Goal: Task Accomplishment & Management: Use online tool/utility

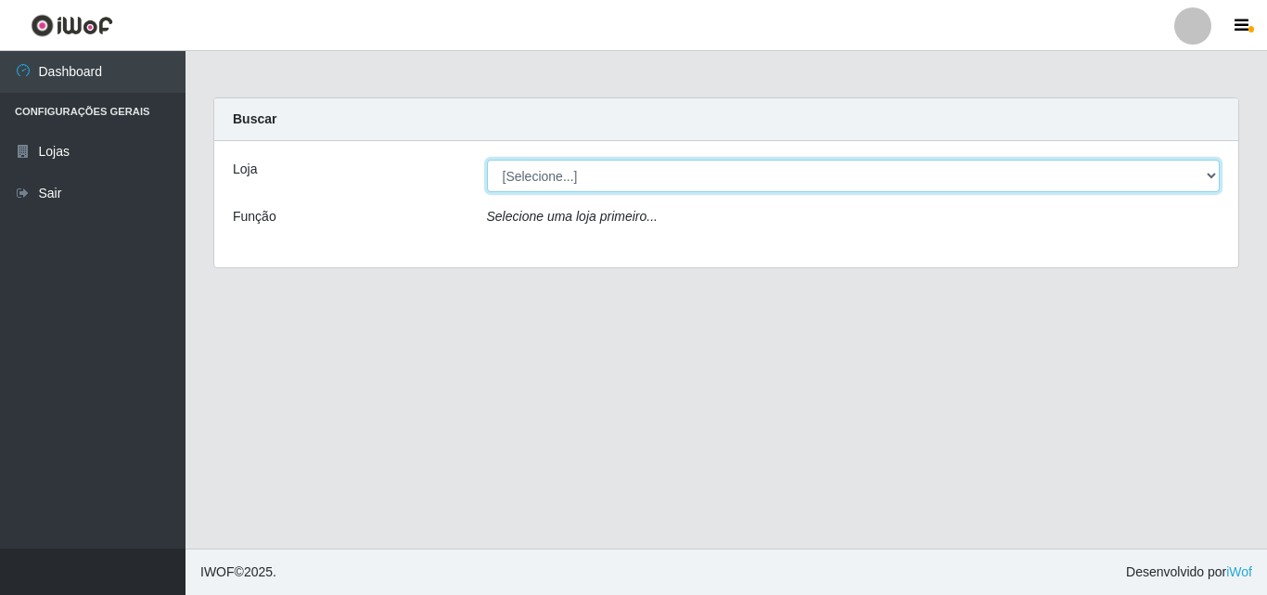
click at [633, 173] on select "[Selecione...] Iskisita Atakado - Centro de Distribuição" at bounding box center [854, 176] width 734 height 32
select select "425"
click at [487, 160] on select "[Selecione...] Iskisita Atakado - Centro de Distribuição" at bounding box center [854, 176] width 734 height 32
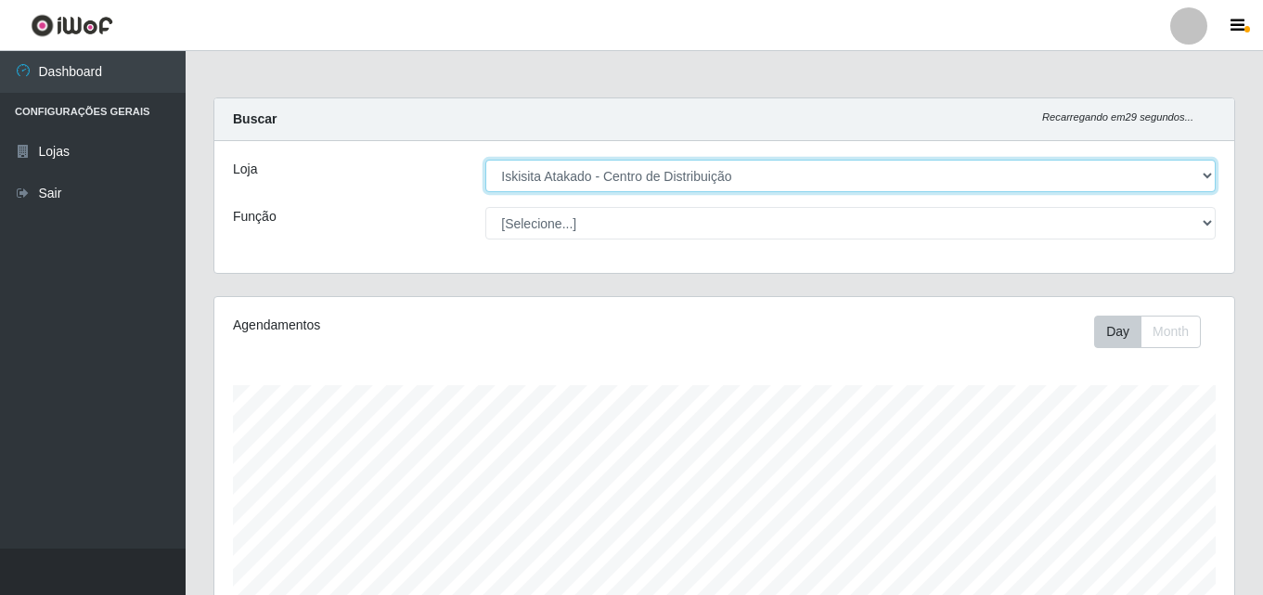
scroll to position [385, 1019]
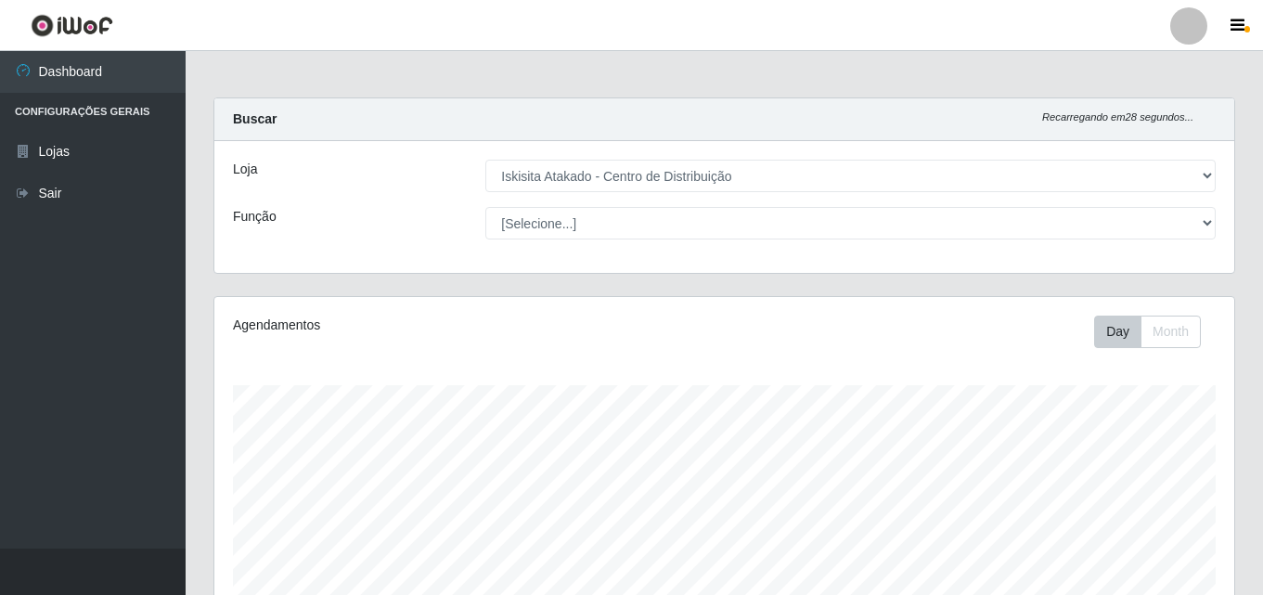
click at [607, 80] on main "Carregando... Buscar Recarregando em 28 segundos... Loja [Selecione...] Iskisit…" at bounding box center [724, 598] width 1077 height 1094
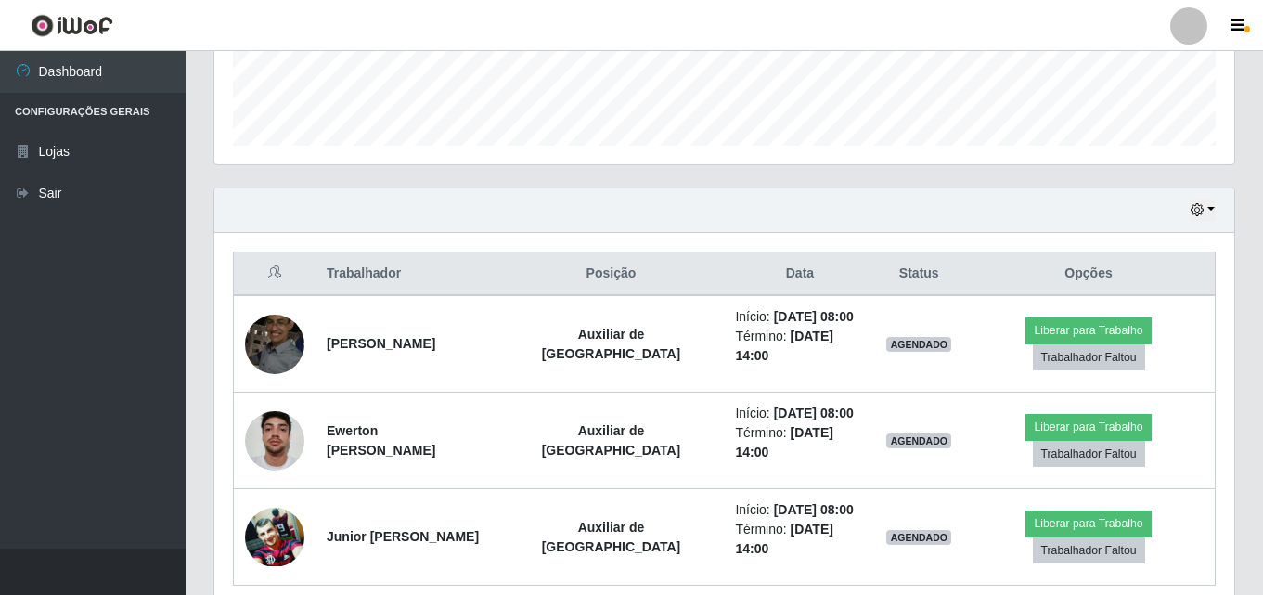
scroll to position [555, 0]
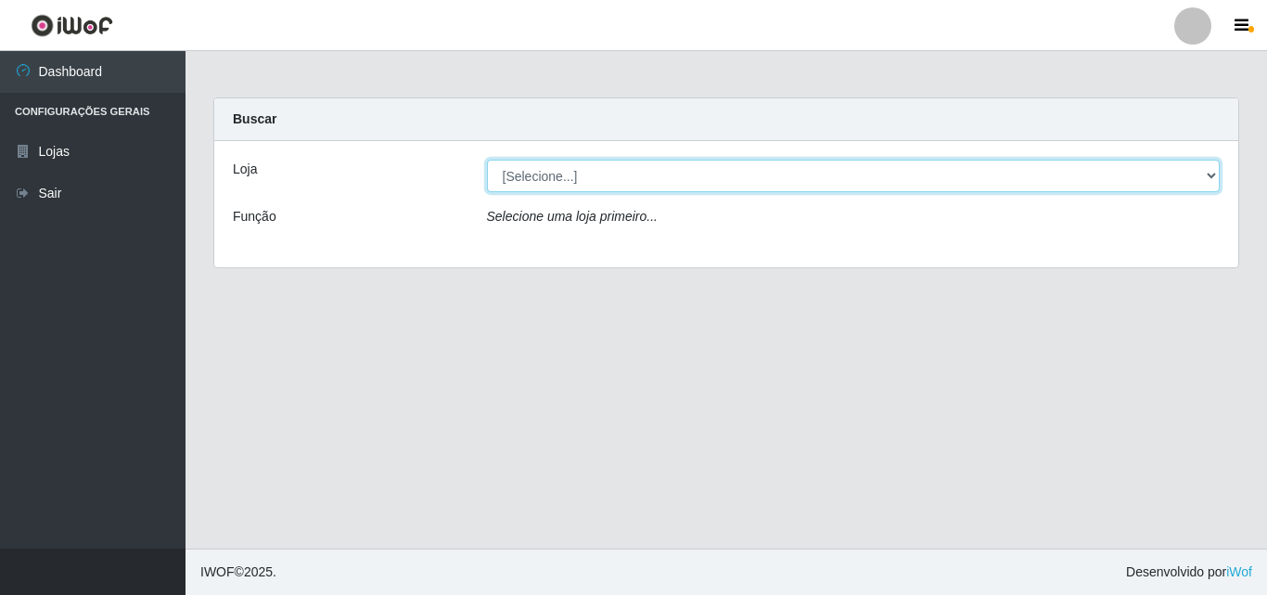
click at [560, 171] on select "[Selecione...] Iskisita Atakado - Centro de Distribuição" at bounding box center [854, 176] width 734 height 32
select select "425"
click at [487, 160] on select "[Selecione...] Iskisita Atakado - Centro de Distribuição" at bounding box center [854, 176] width 734 height 32
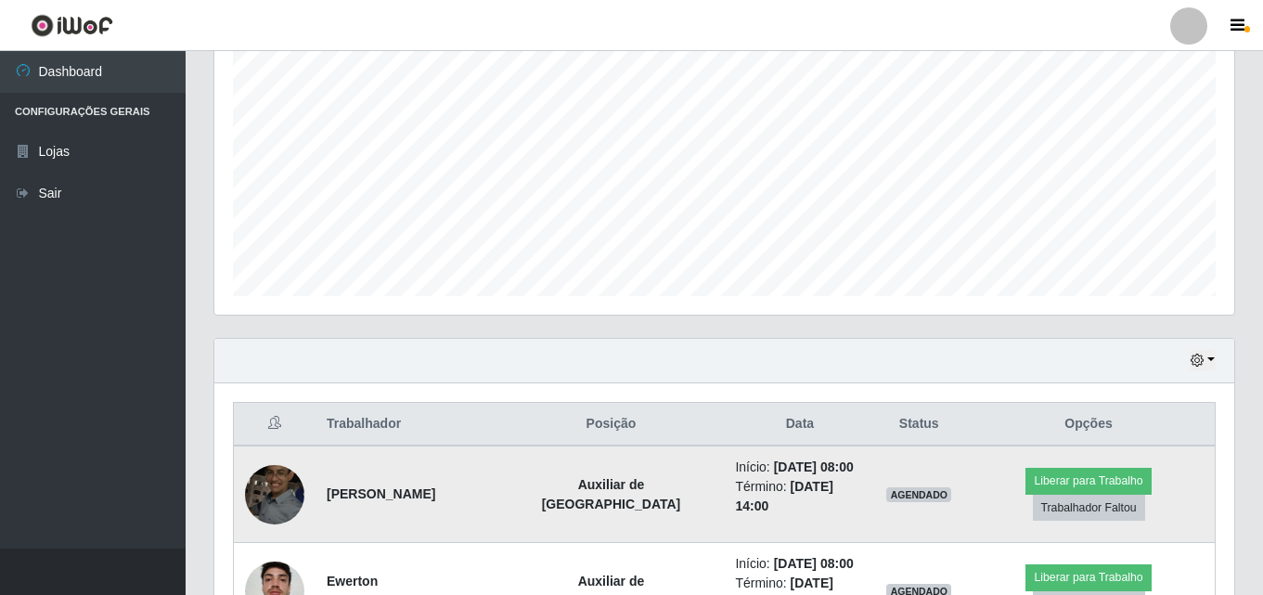
scroll to position [555, 0]
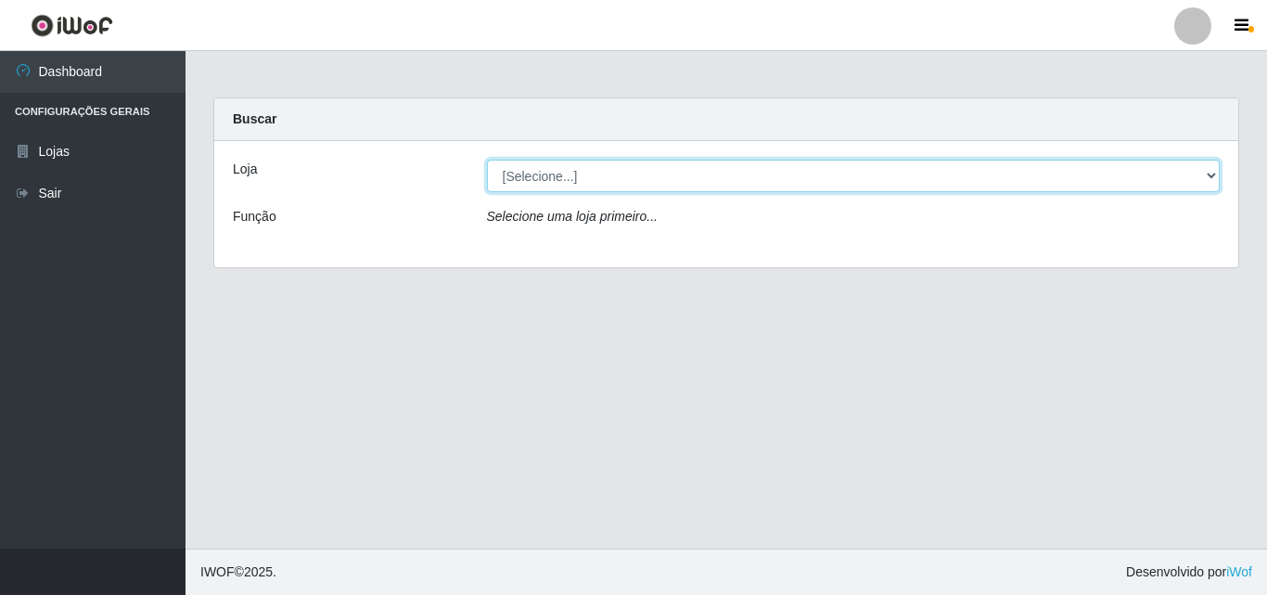
drag, startPoint x: 591, startPoint y: 174, endPoint x: 589, endPoint y: 184, distance: 9.5
click at [591, 174] on select "[Selecione...] Iskisita Atakado - Centro de Distribuição" at bounding box center [854, 176] width 734 height 32
select select "425"
click at [487, 160] on select "[Selecione...] Iskisita Atakado - Centro de Distribuição" at bounding box center [854, 176] width 734 height 32
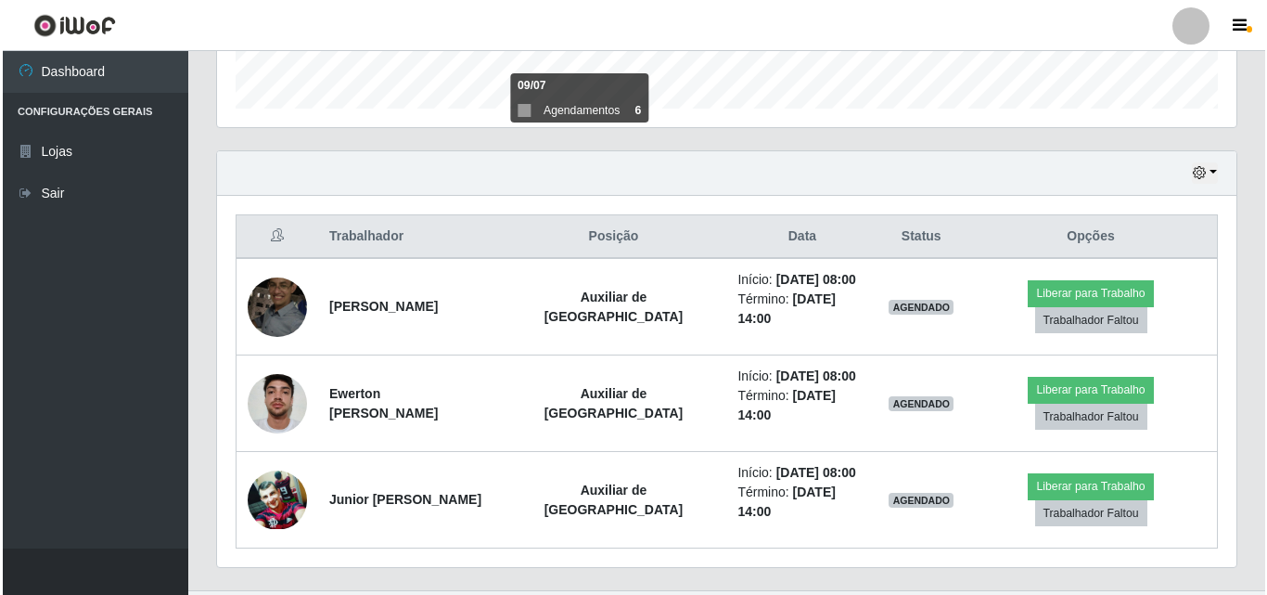
scroll to position [385, 1019]
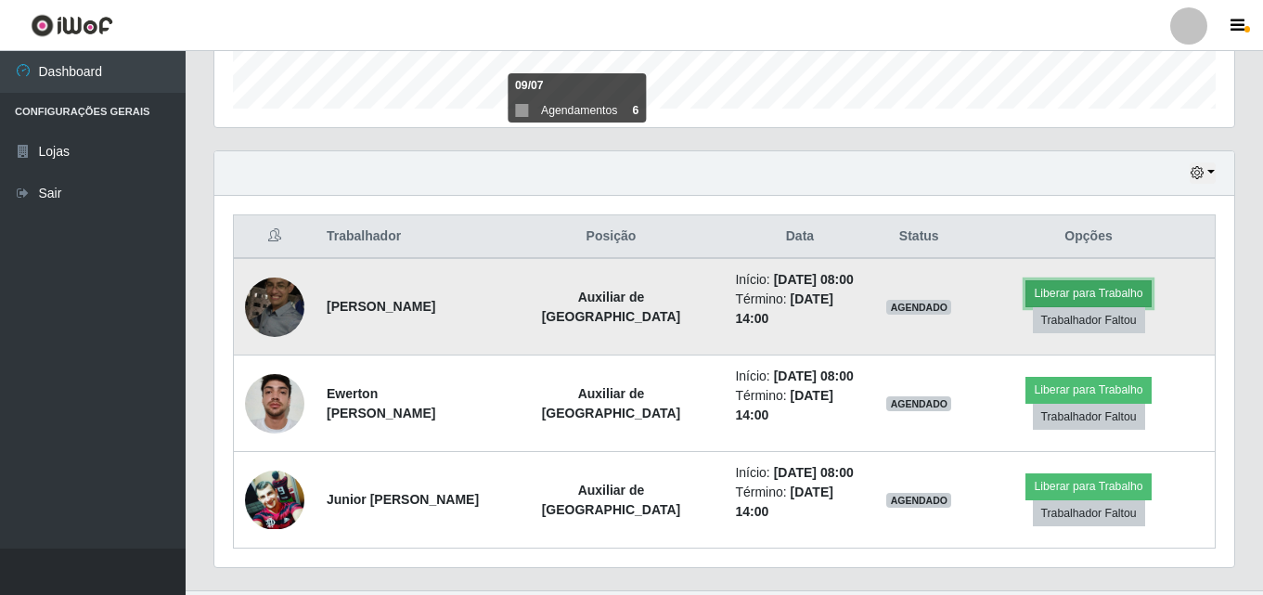
click at [1025, 301] on button "Liberar para Trabalho" at bounding box center [1087, 293] width 125 height 26
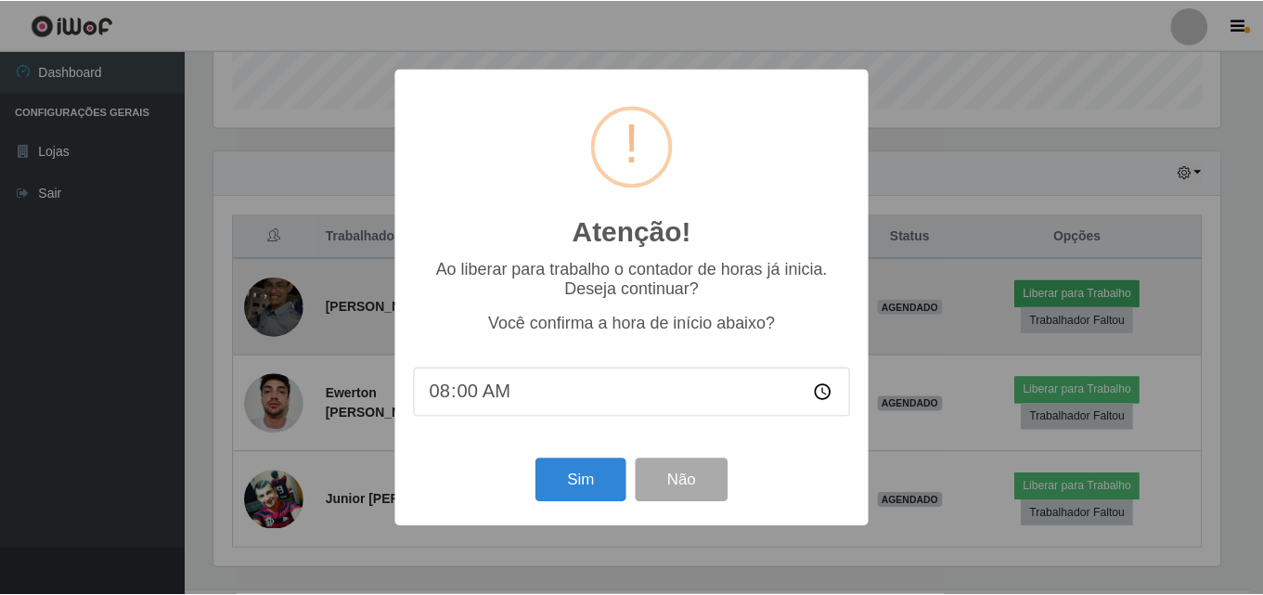
scroll to position [385, 1010]
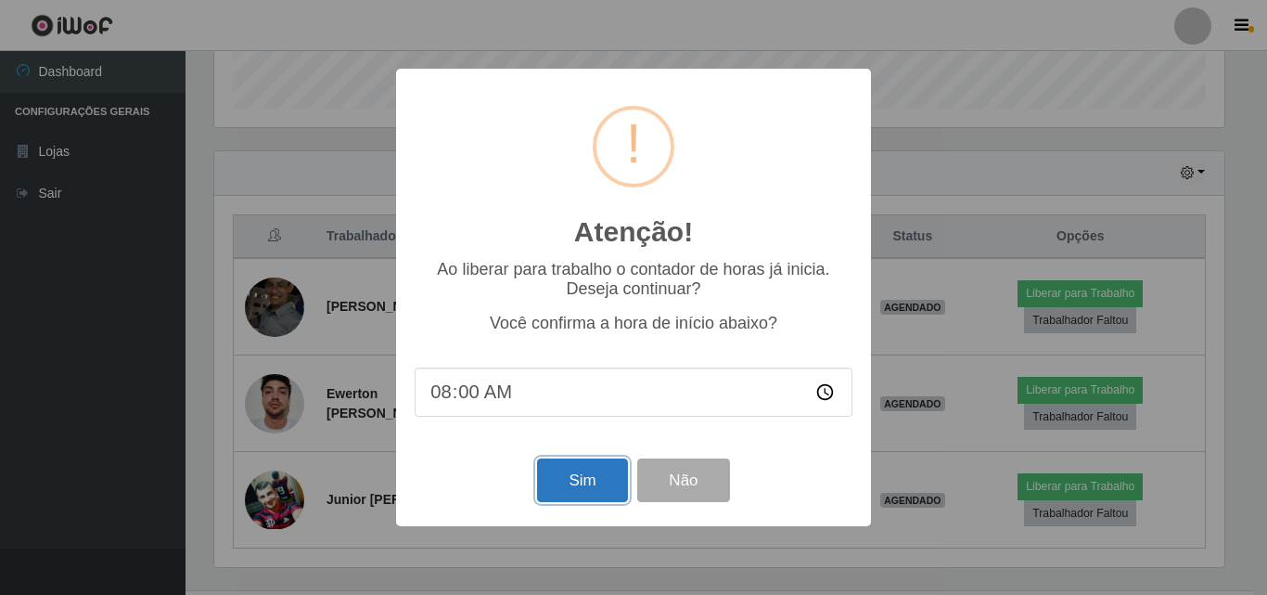
click at [568, 483] on button "Sim" at bounding box center [582, 480] width 90 height 44
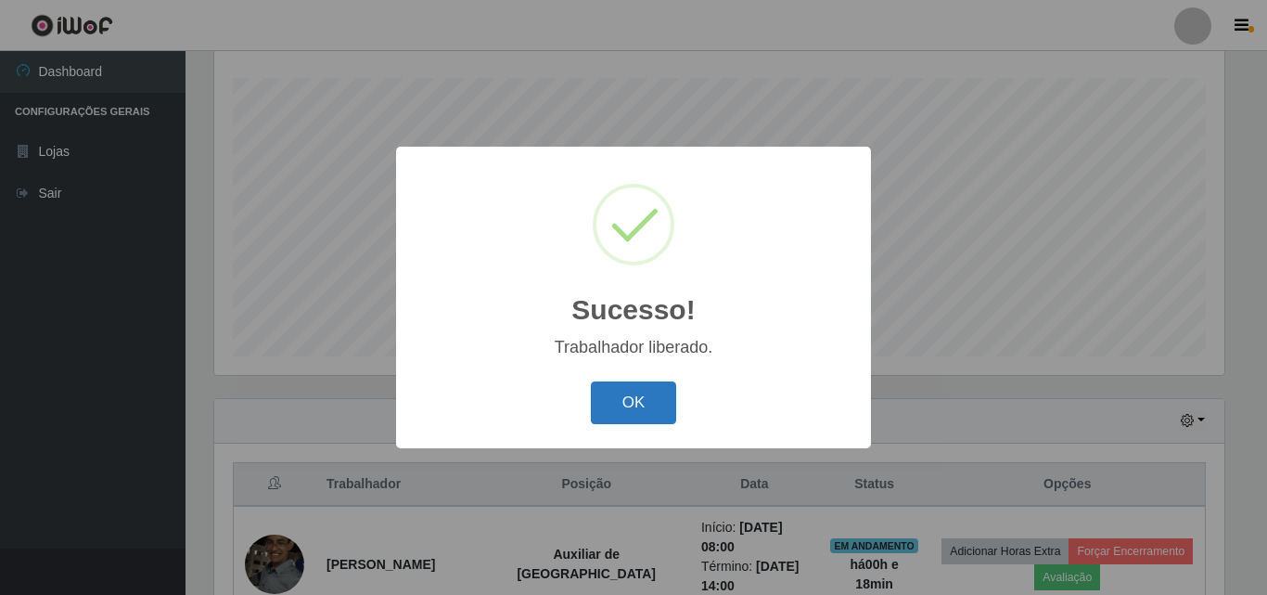
click at [655, 402] on button "OK" at bounding box center [634, 403] width 86 height 44
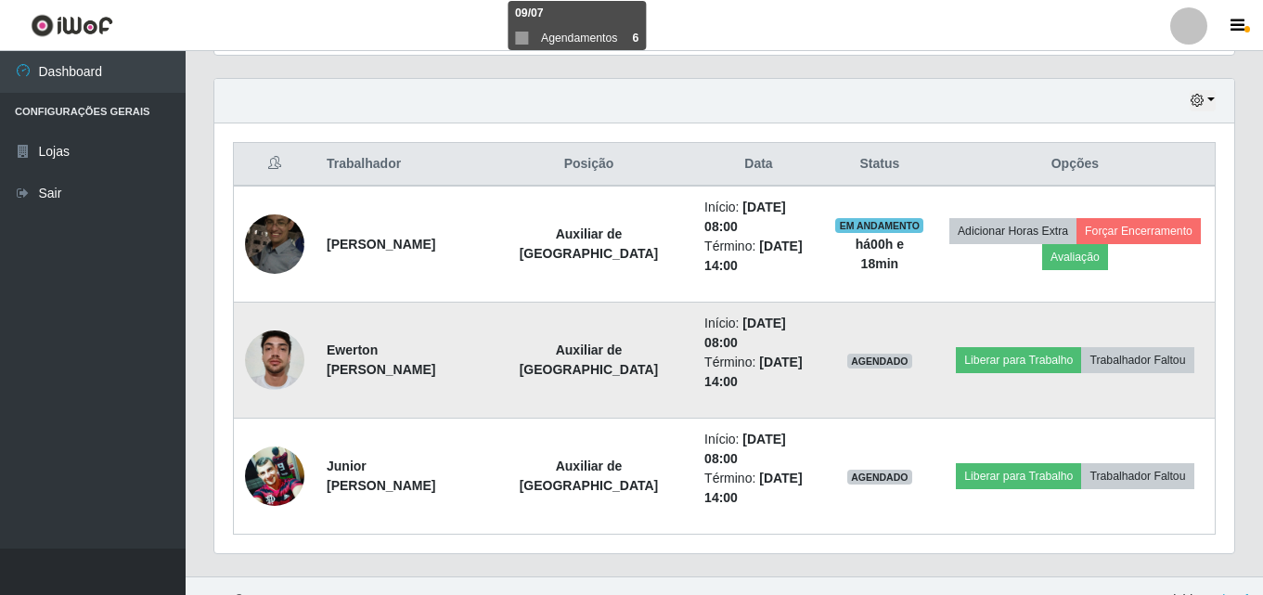
scroll to position [655, 0]
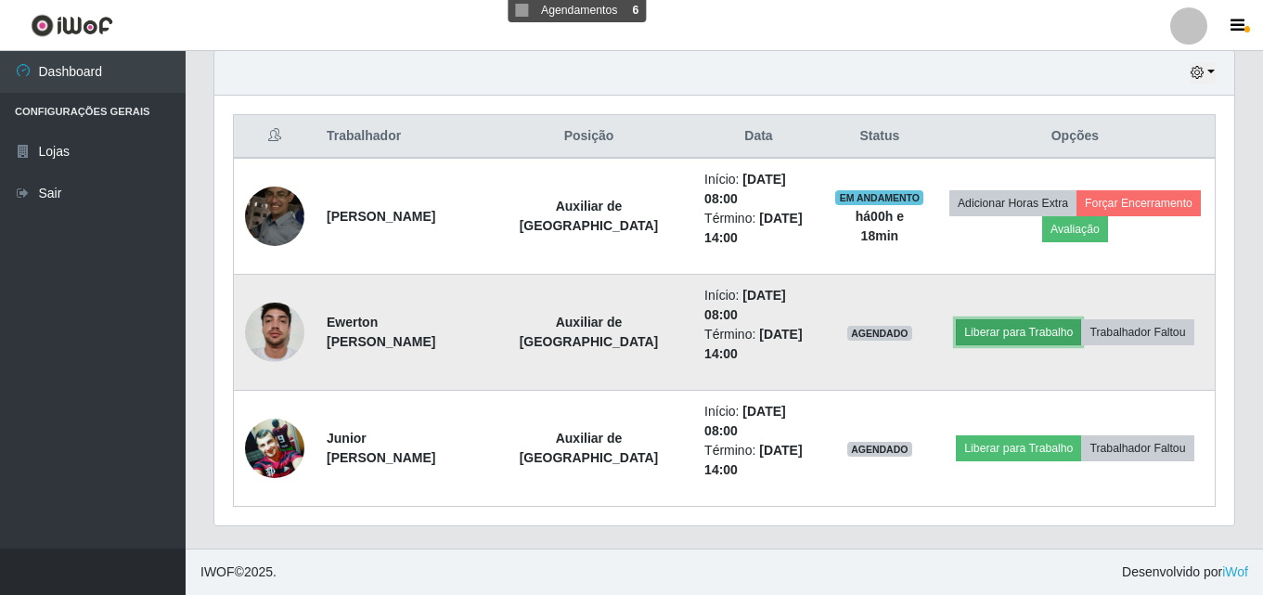
click at [992, 323] on button "Liberar para Trabalho" at bounding box center [1017, 332] width 125 height 26
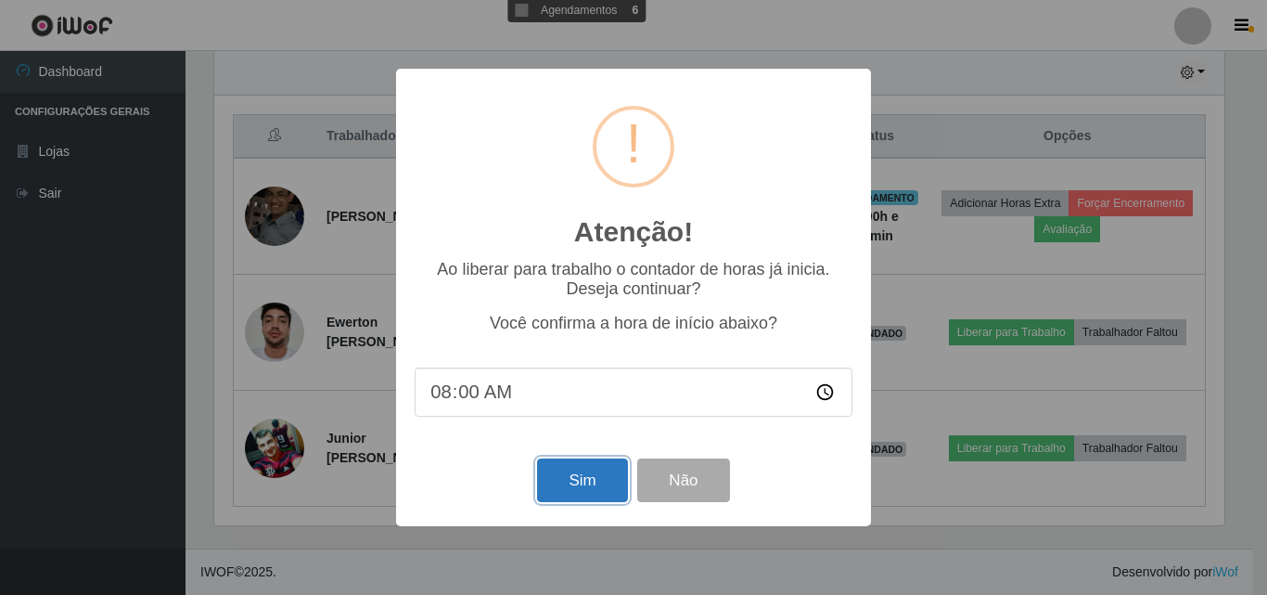
click at [570, 485] on button "Sim" at bounding box center [582, 480] width 90 height 44
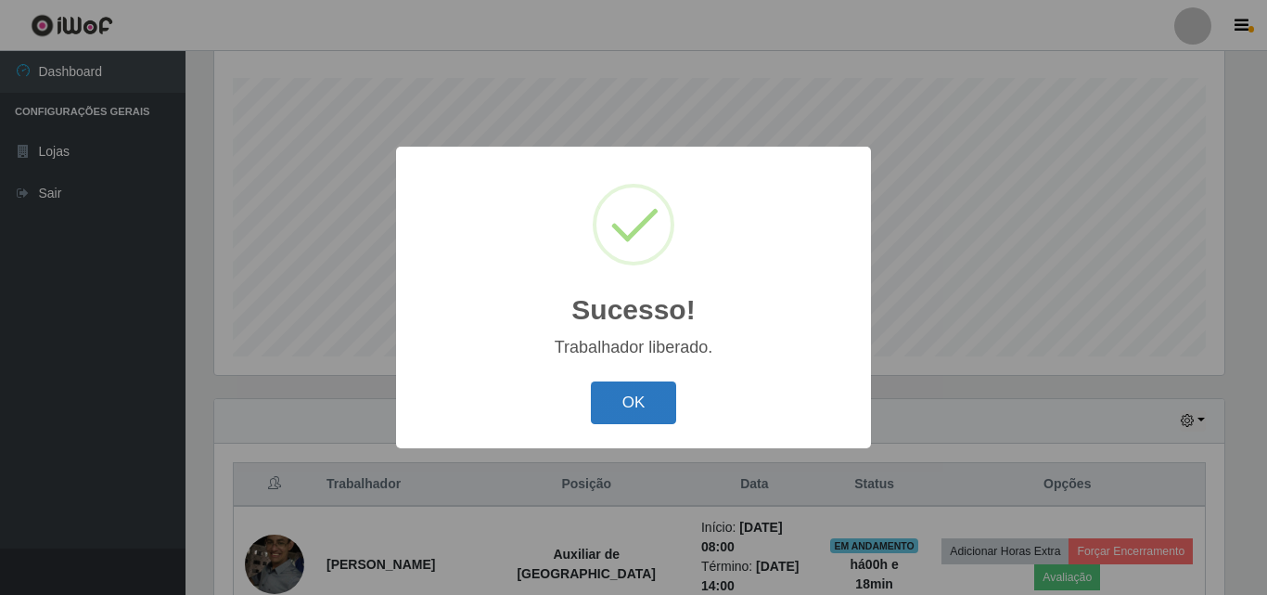
click at [620, 400] on button "OK" at bounding box center [634, 403] width 86 height 44
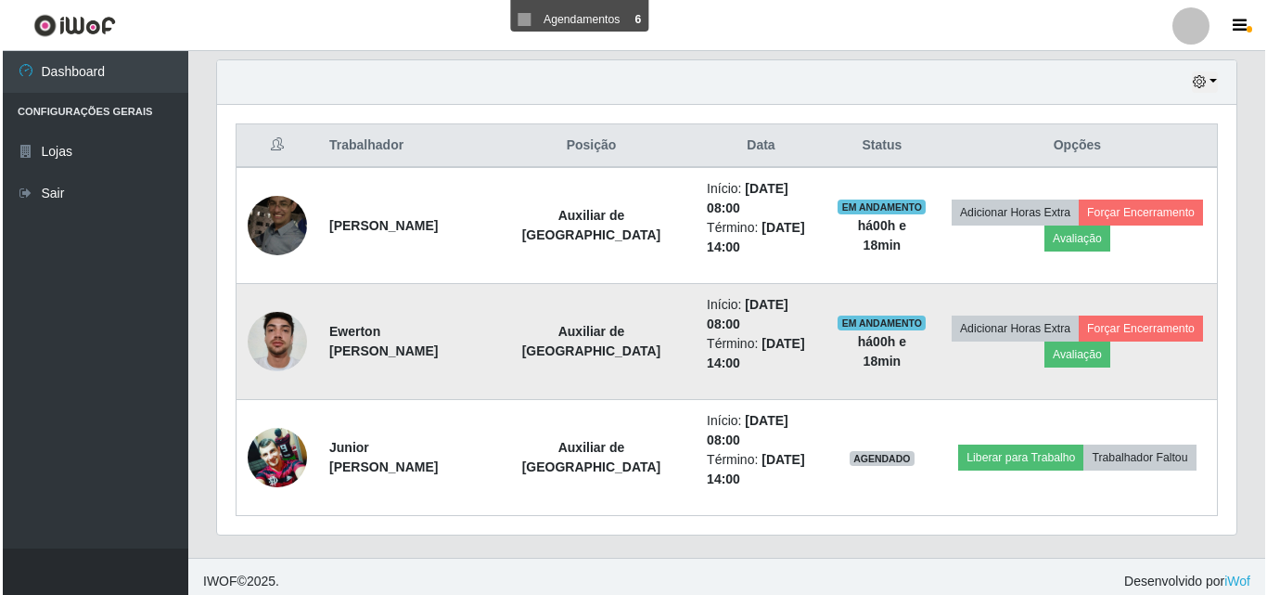
scroll to position [655, 0]
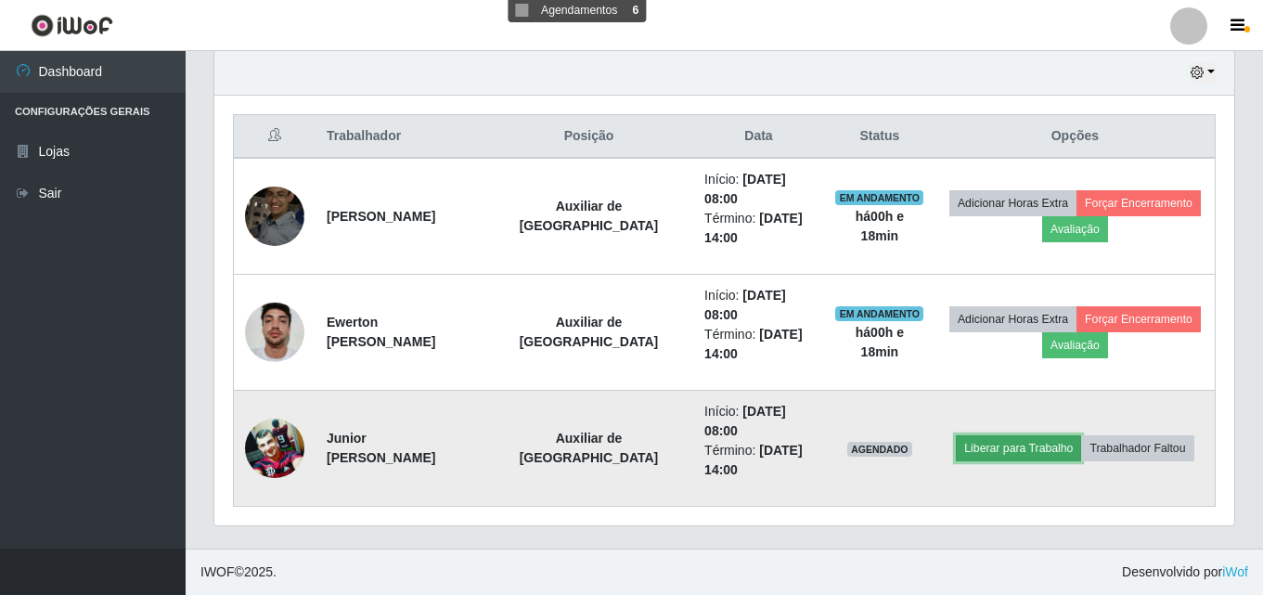
click at [973, 442] on button "Liberar para Trabalho" at bounding box center [1017, 448] width 125 height 26
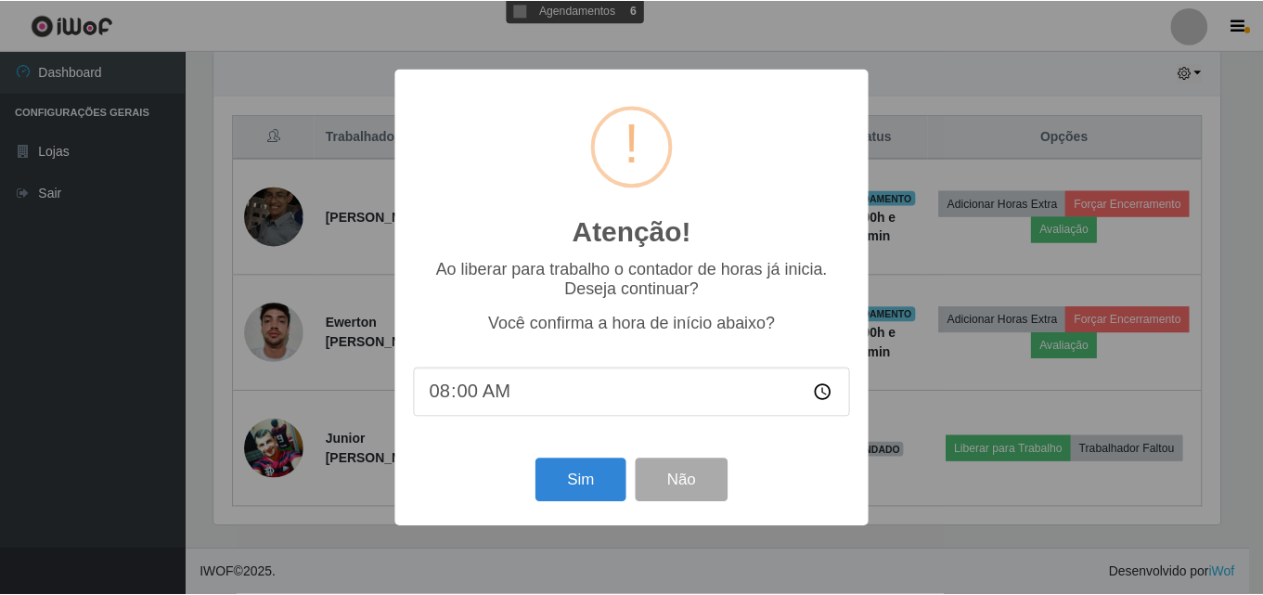
scroll to position [385, 1010]
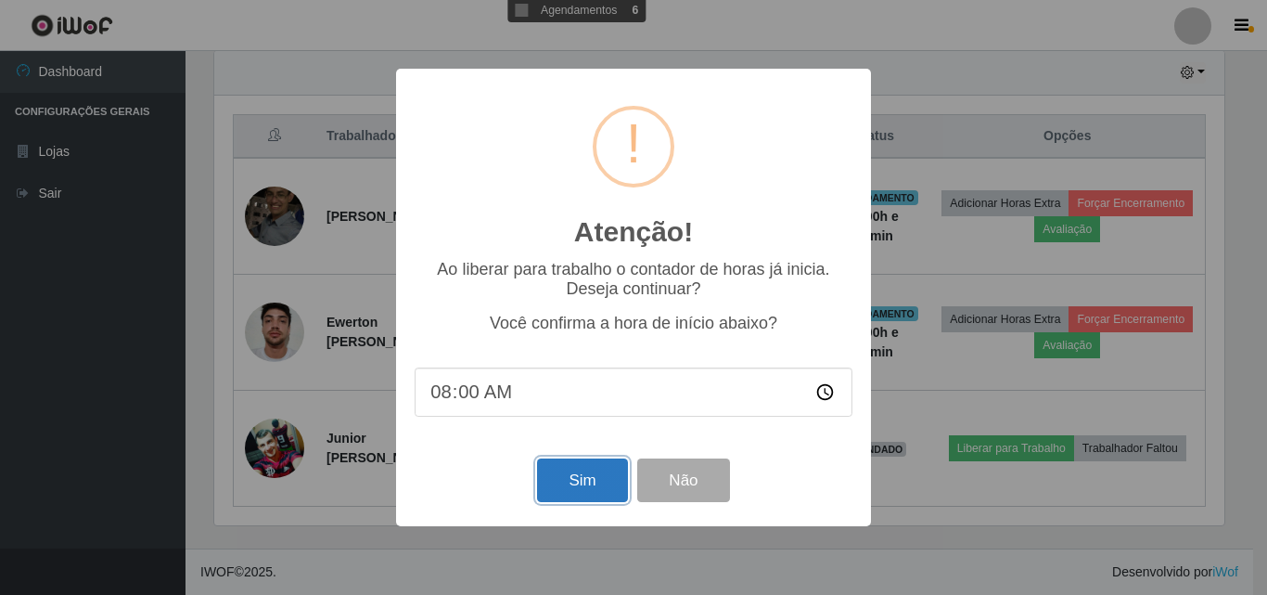
click at [570, 472] on button "Sim" at bounding box center [582, 480] width 90 height 44
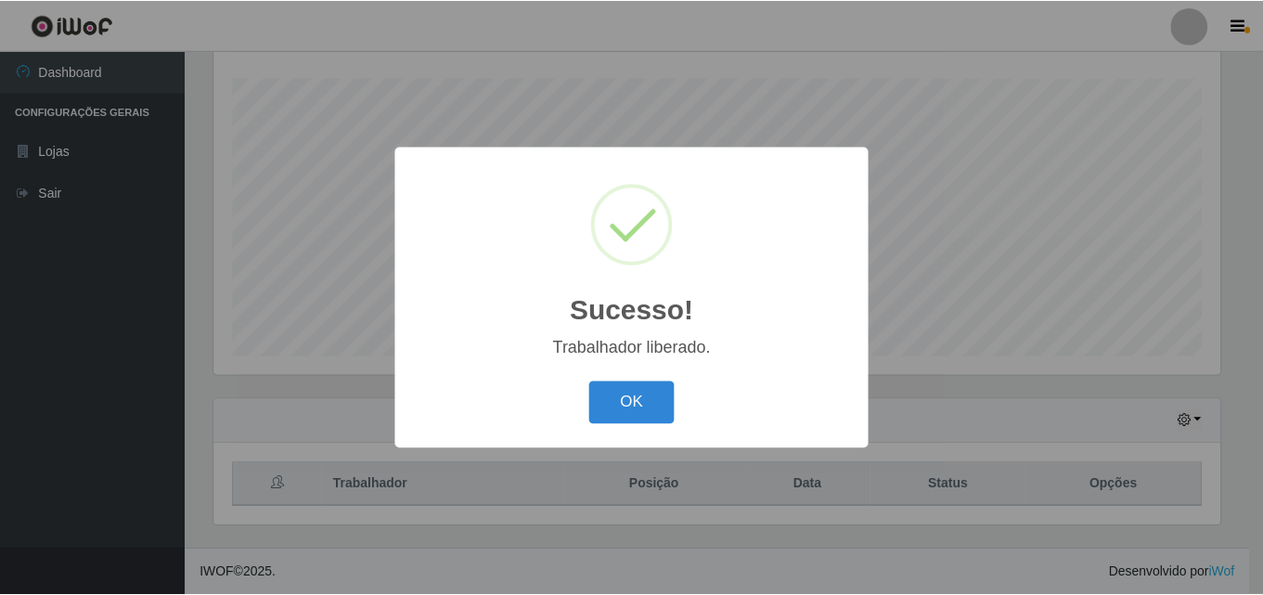
scroll to position [0, 0]
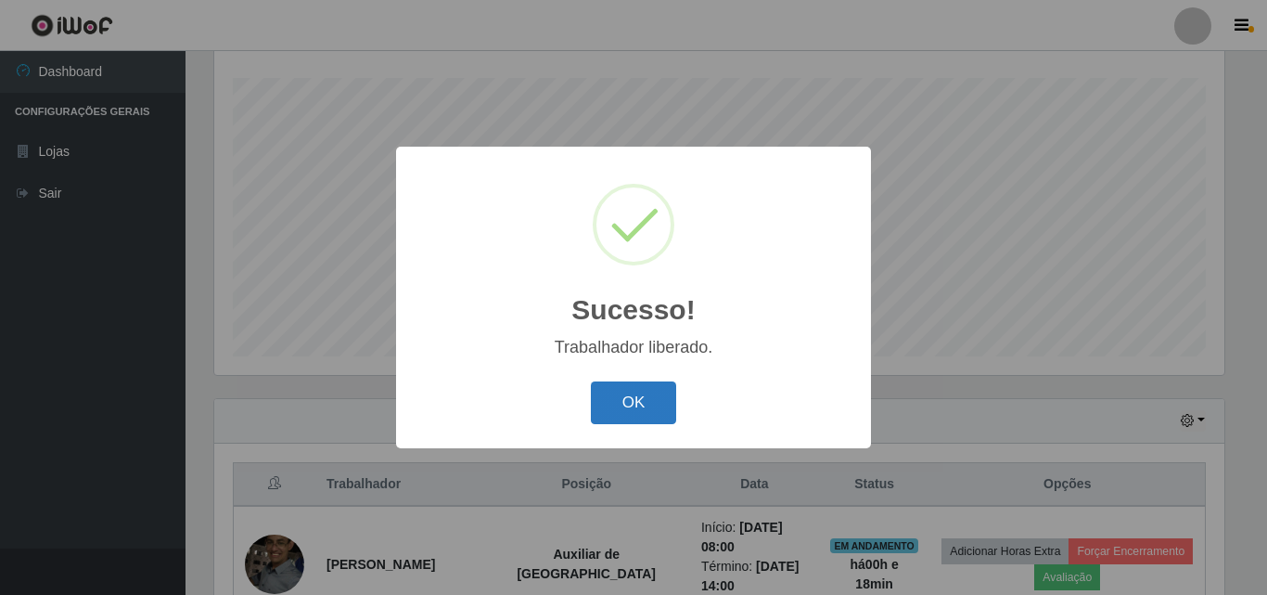
click at [622, 399] on button "OK" at bounding box center [634, 403] width 86 height 44
